Goal: Transaction & Acquisition: Download file/media

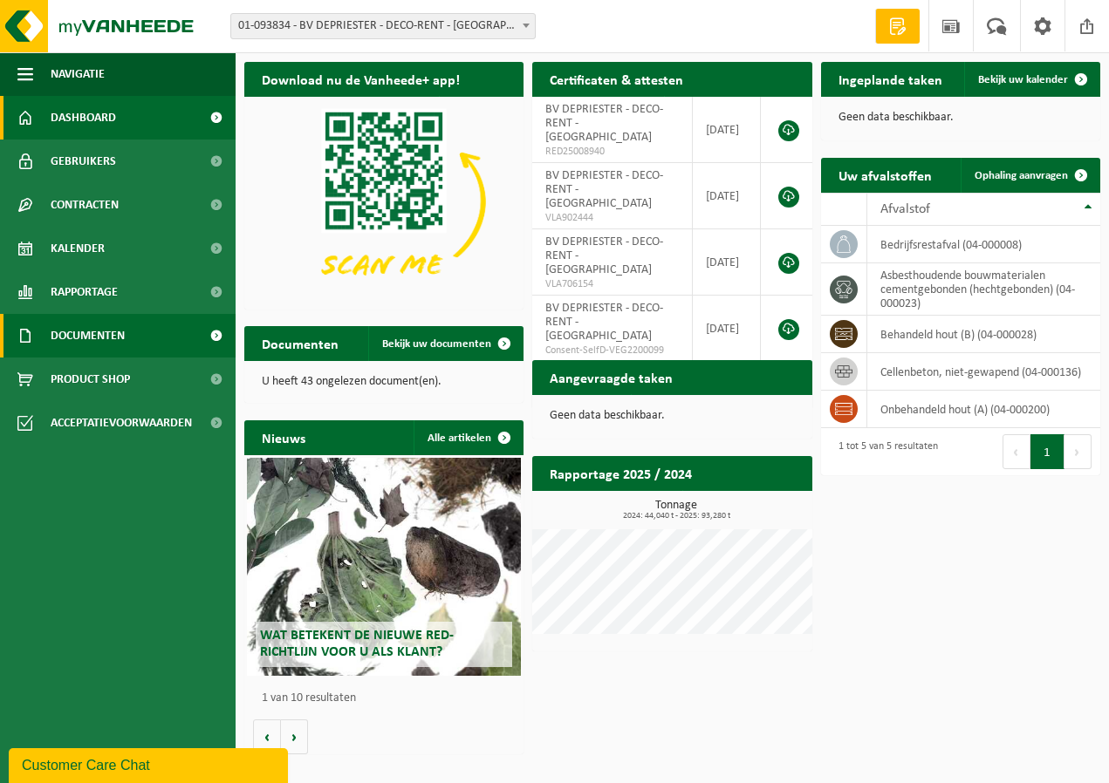
click at [72, 338] on span "Documenten" at bounding box center [88, 336] width 74 height 44
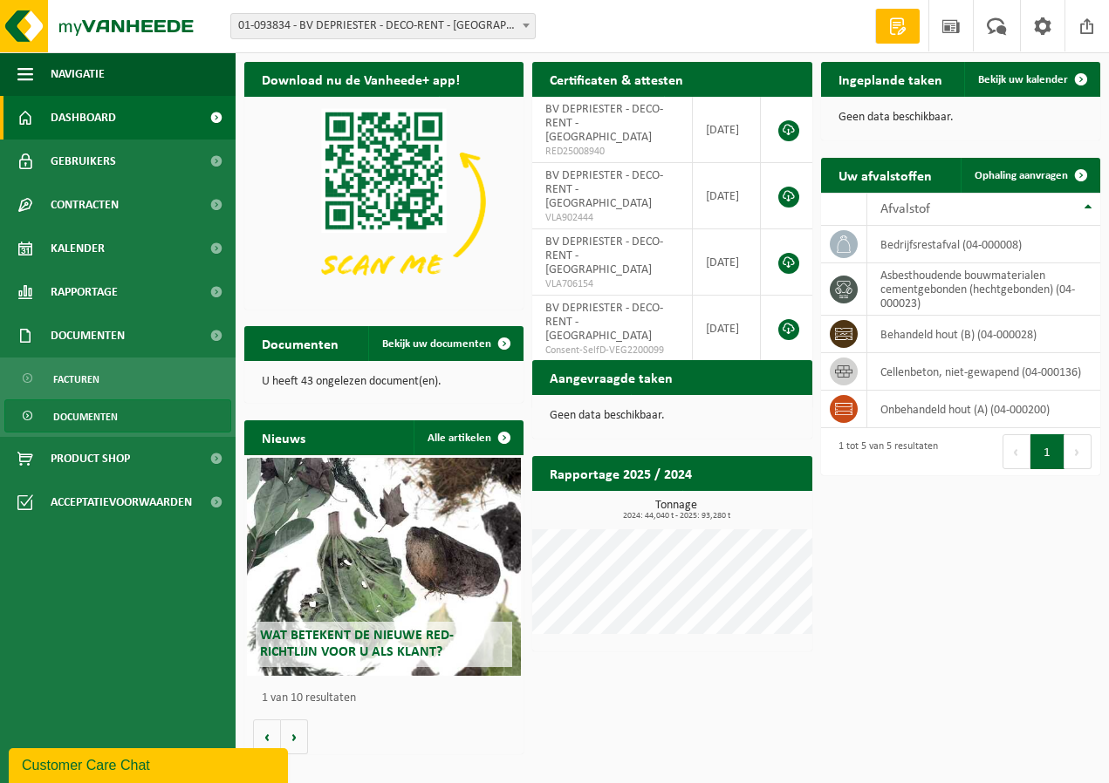
click at [85, 415] on span "Documenten" at bounding box center [85, 416] width 65 height 33
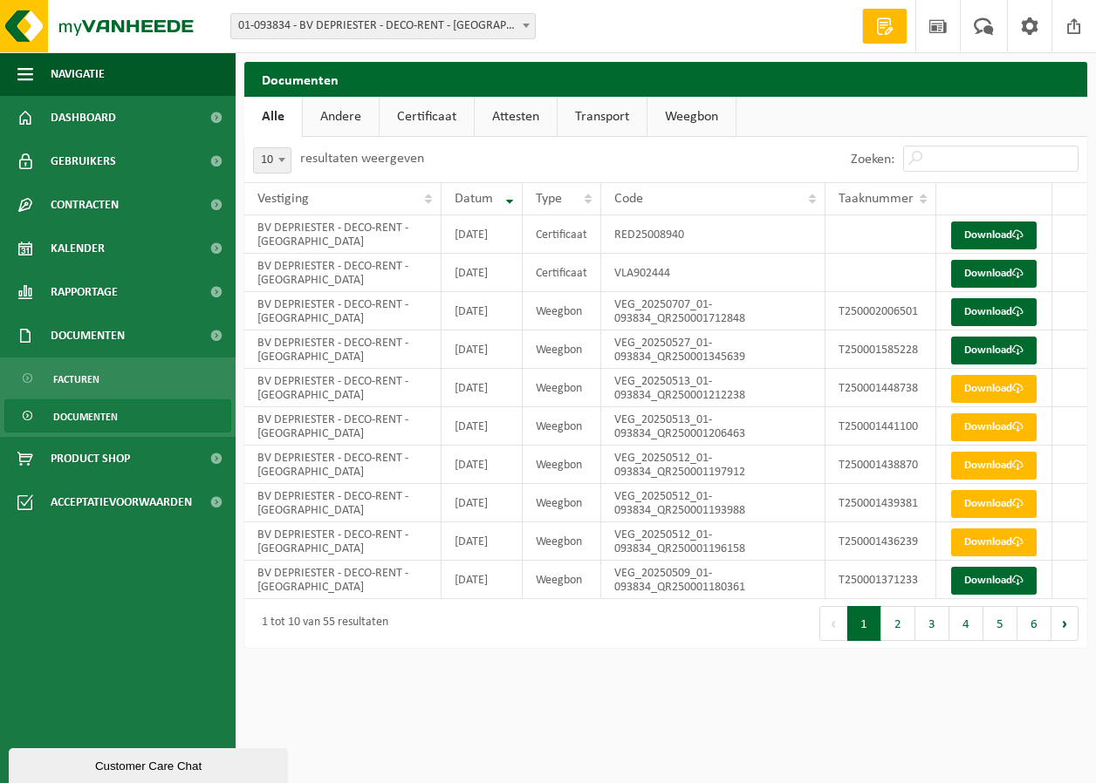
click at [516, 116] on link "Attesten" at bounding box center [516, 117] width 82 height 40
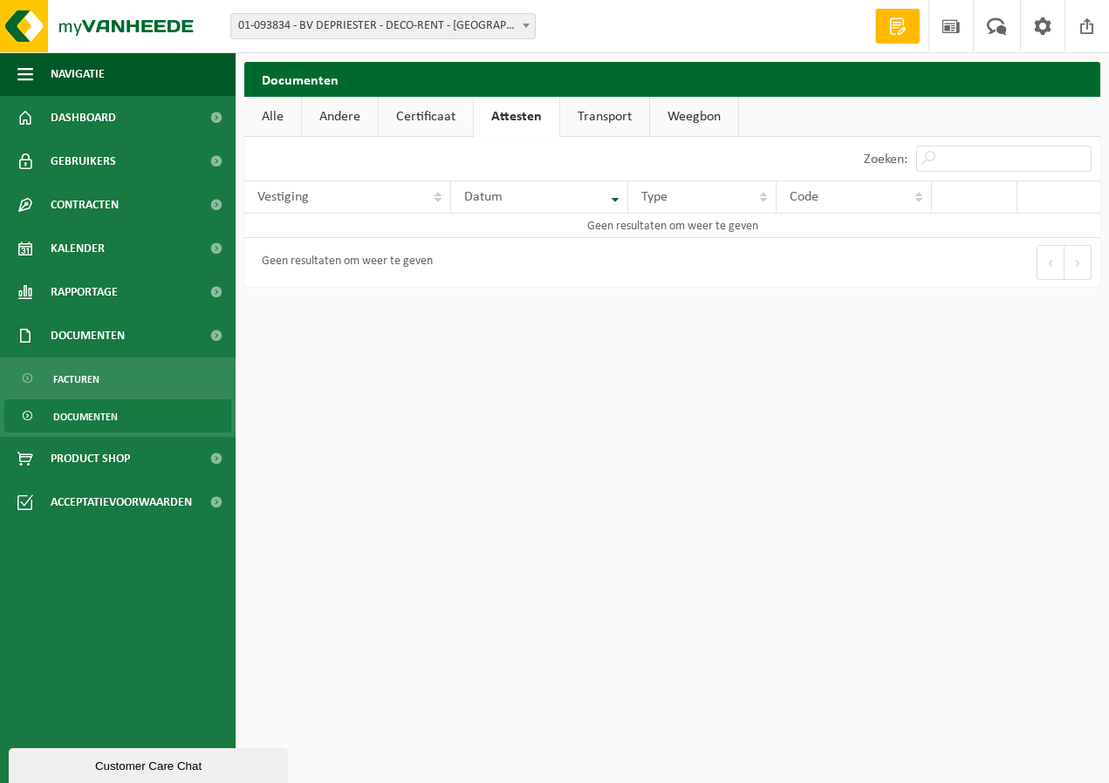
click at [425, 112] on link "Certificaat" at bounding box center [426, 117] width 94 height 40
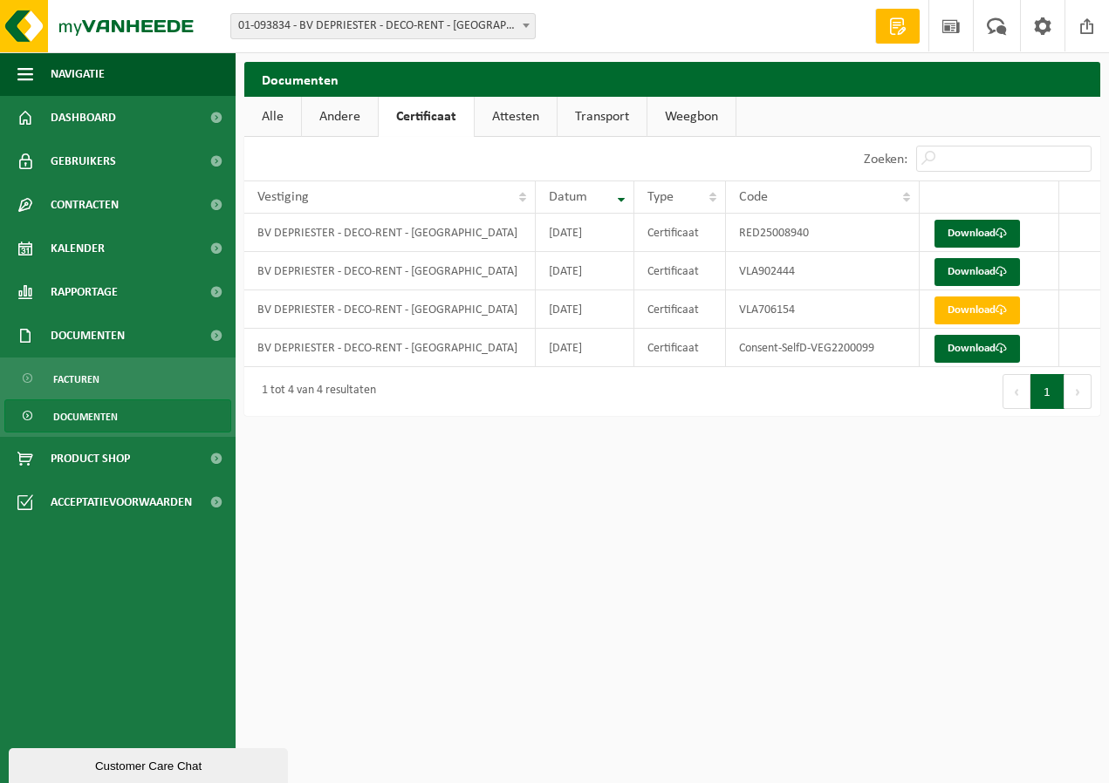
click at [341, 113] on link "Andere" at bounding box center [340, 117] width 76 height 40
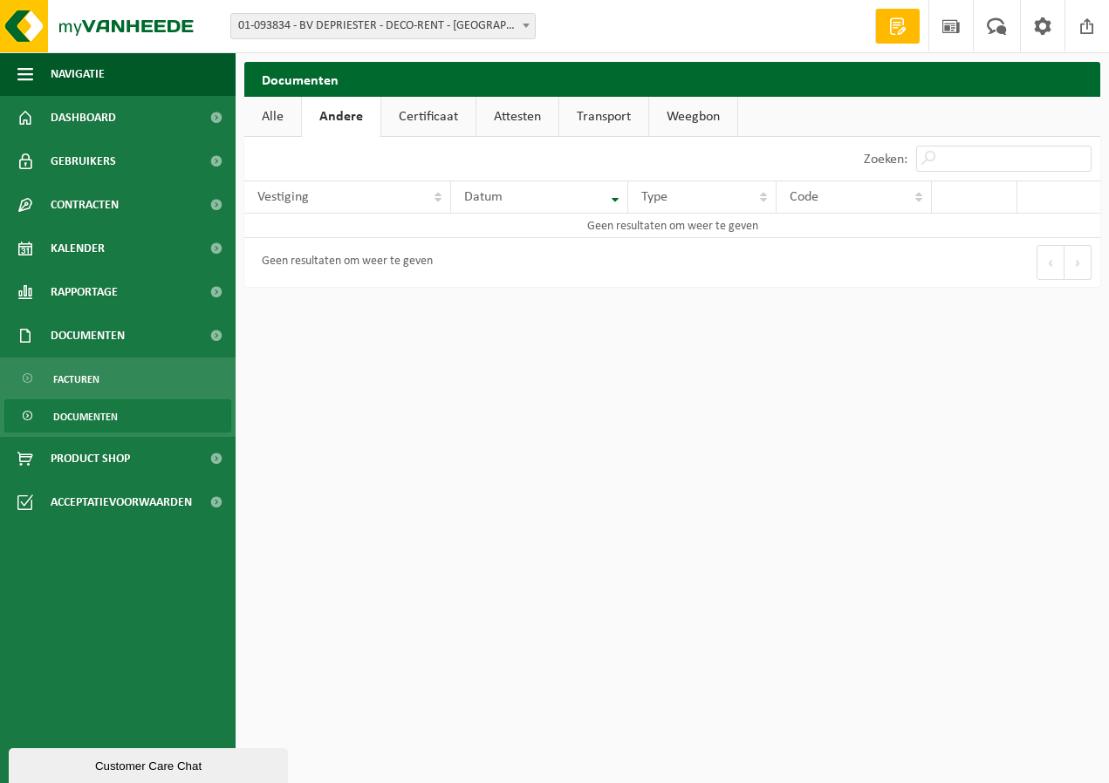
click at [289, 111] on link "Alle" at bounding box center [272, 117] width 57 height 40
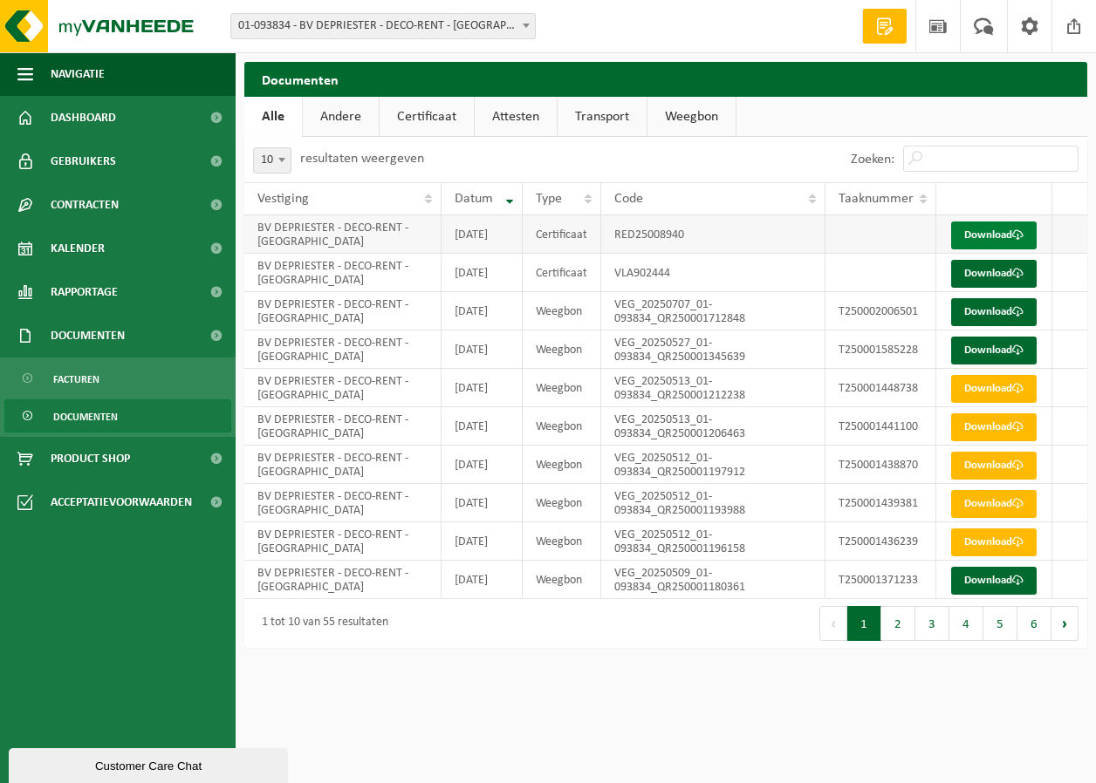
click at [987, 243] on link "Download" at bounding box center [993, 236] width 85 height 28
click at [894, 641] on button "2" at bounding box center [898, 623] width 34 height 35
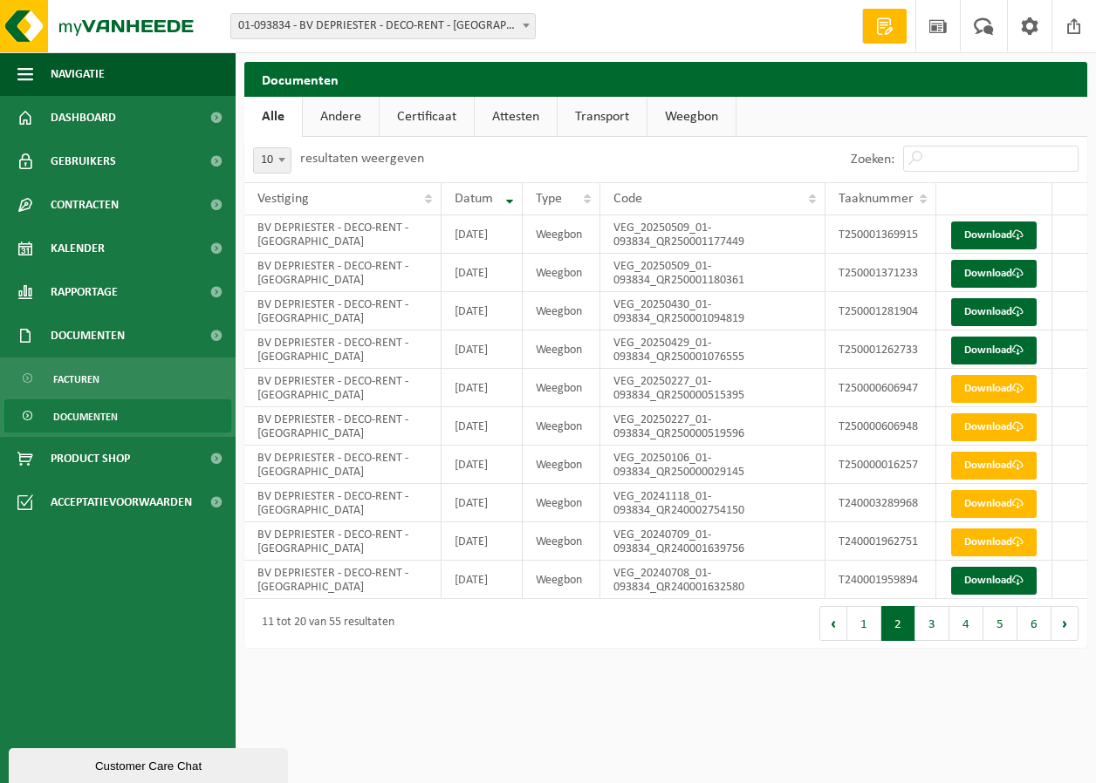
click at [959, 641] on button "4" at bounding box center [966, 623] width 34 height 35
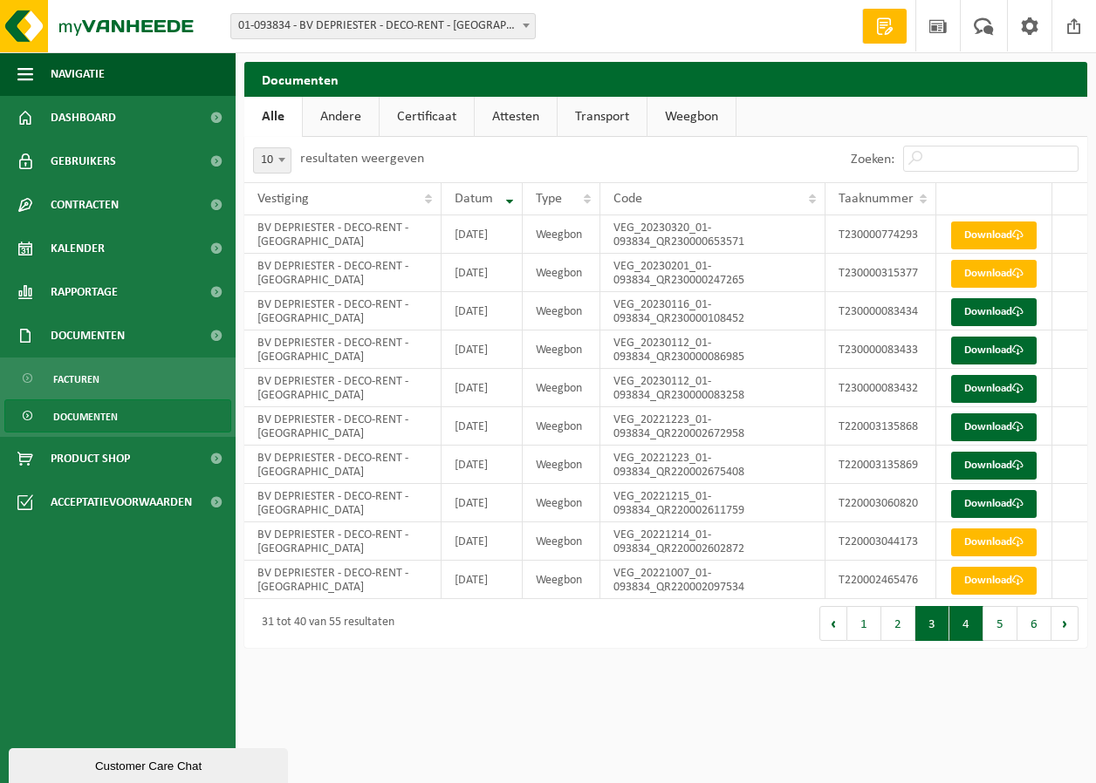
click at [930, 641] on button "3" at bounding box center [932, 623] width 34 height 35
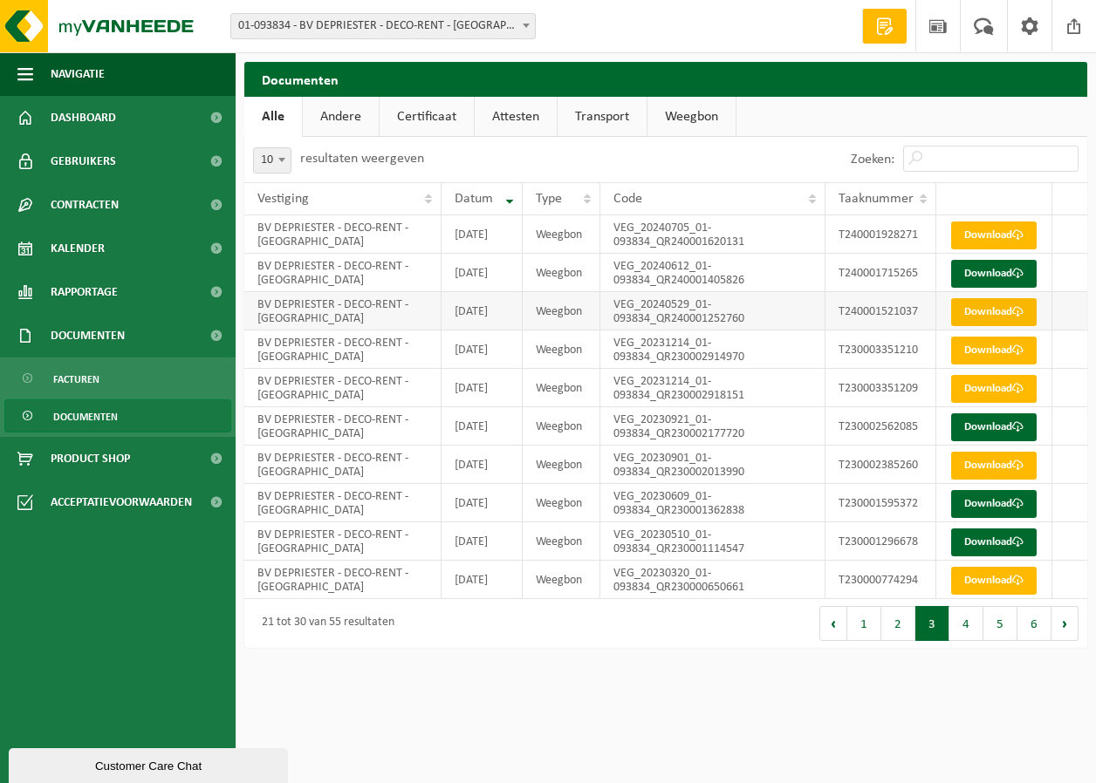
click at [993, 326] on link "Download" at bounding box center [993, 312] width 85 height 28
click at [990, 326] on link "Download" at bounding box center [993, 312] width 85 height 28
